Goal: Find specific page/section: Find specific page/section

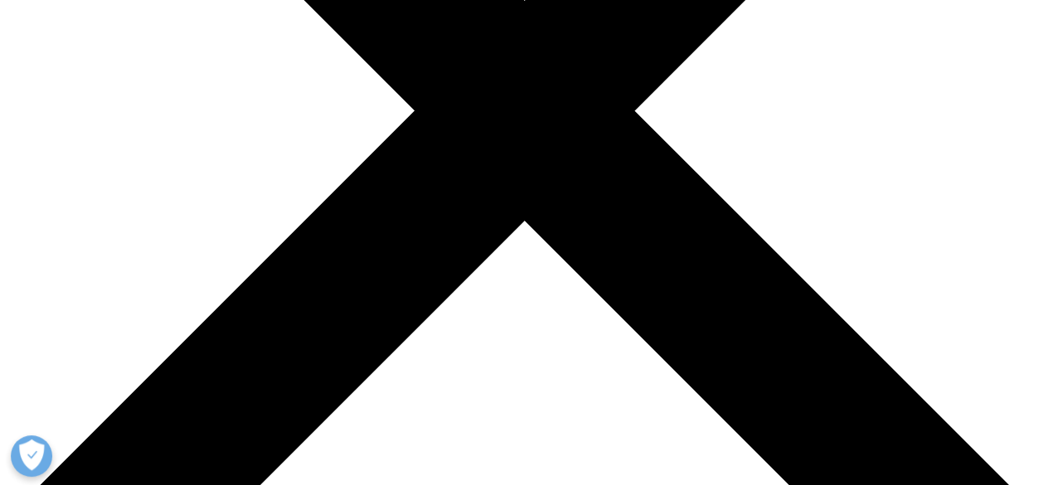
scroll to position [531, 0]
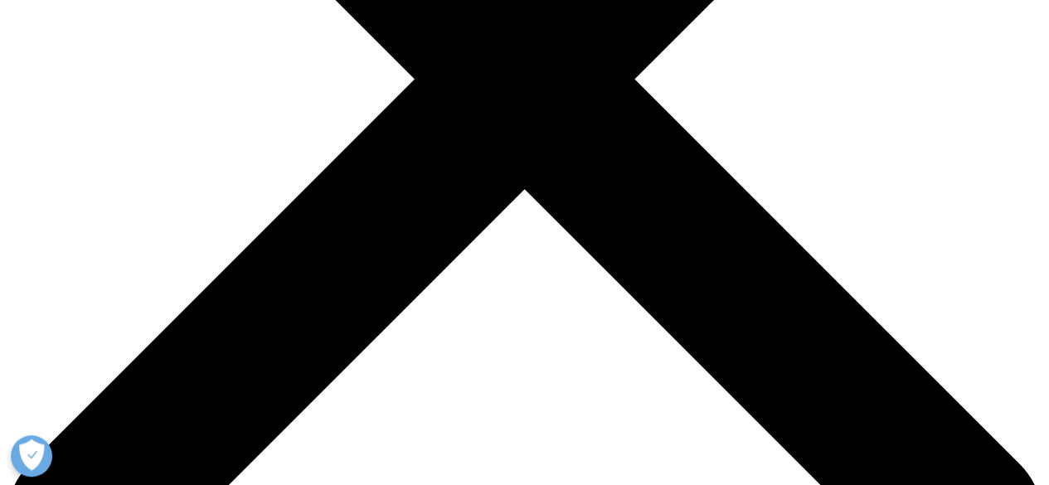
scroll to position [465, 0]
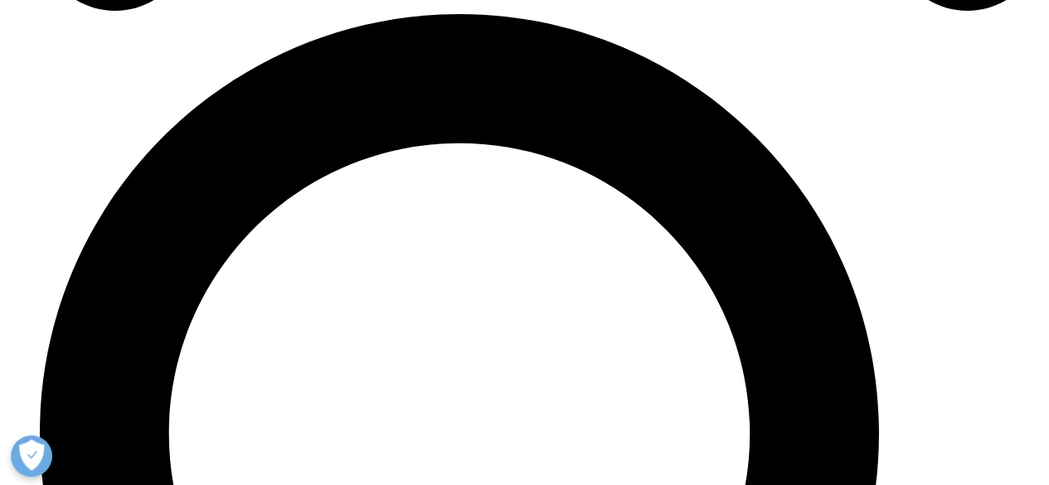
scroll to position [0, 0]
